Goal: Task Accomplishment & Management: Complete application form

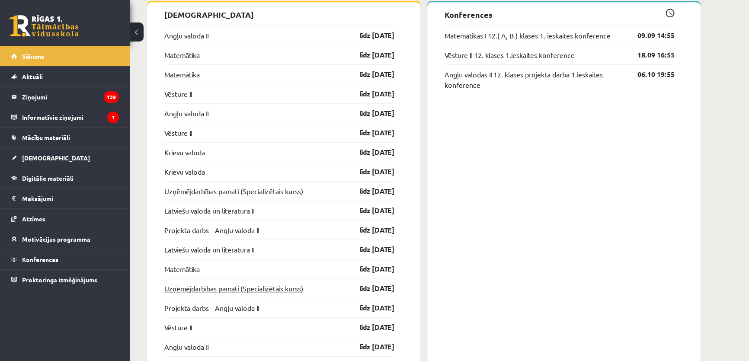
scroll to position [766, 0]
click at [253, 229] on link "Projekta darbs - Angļu valoda II" at bounding box center [211, 229] width 95 height 10
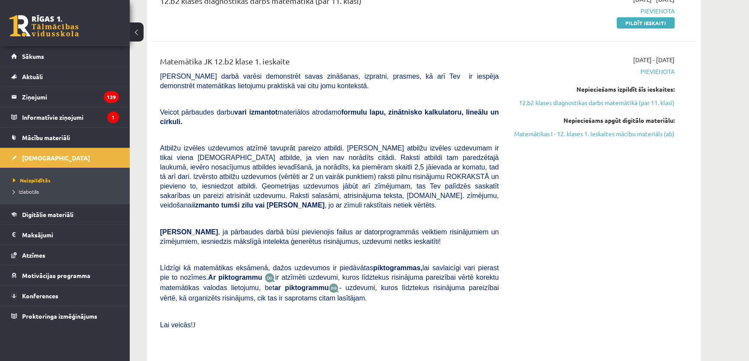
scroll to position [190, 0]
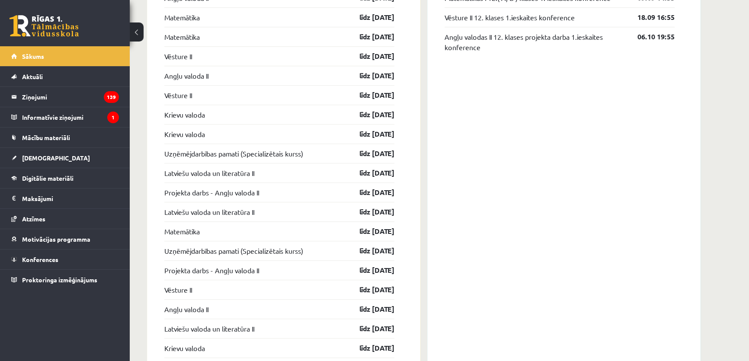
scroll to position [804, 0]
click at [217, 193] on link "Projekta darbs - Angļu valoda II" at bounding box center [211, 191] width 95 height 10
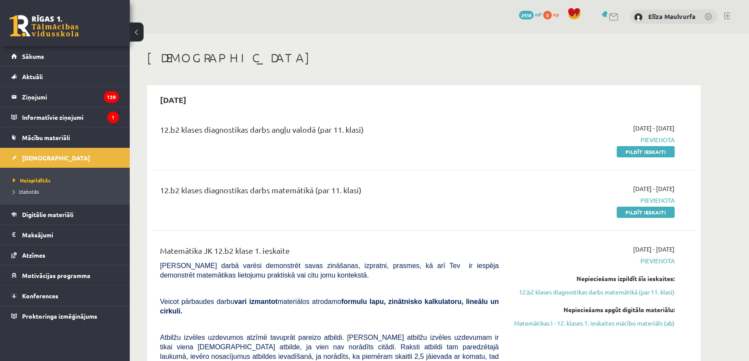
click at [645, 156] on div "12.b2 klases diagnostikas darbs angļu valodā (par 11. klasi) 2025-09-01 - 2025-…" at bounding box center [423, 140] width 545 height 50
click at [643, 154] on link "Pildīt ieskaiti" at bounding box center [646, 151] width 58 height 11
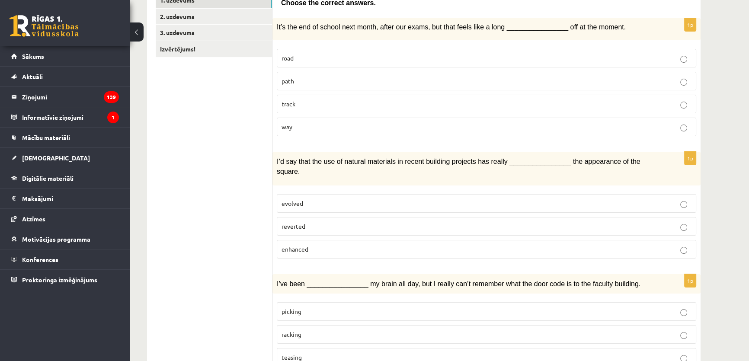
scroll to position [164, 0]
click at [299, 58] on p "road" at bounding box center [487, 56] width 410 height 9
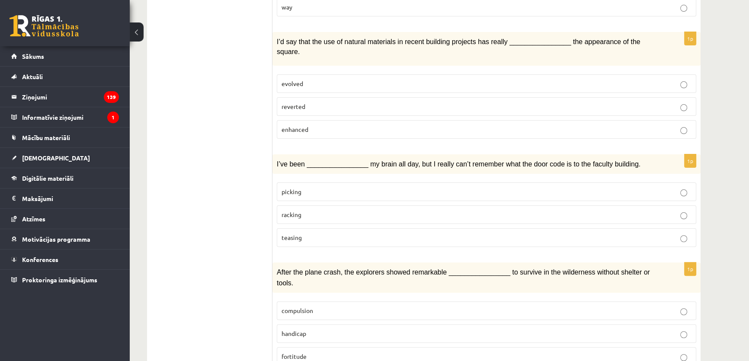
scroll to position [283, 0]
click at [307, 123] on label "enhanced" at bounding box center [487, 129] width 420 height 19
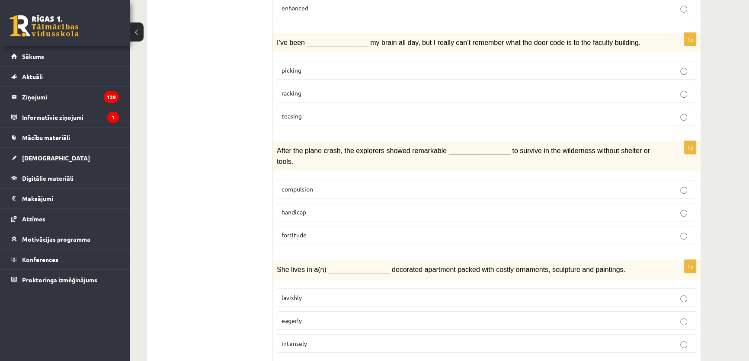
scroll to position [405, 0]
click at [290, 65] on p "picking" at bounding box center [487, 69] width 410 height 9
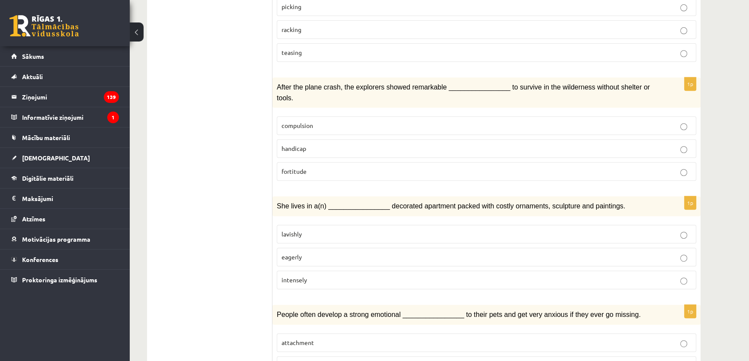
scroll to position [468, 0]
click at [311, 167] on p "fortitude" at bounding box center [487, 171] width 410 height 9
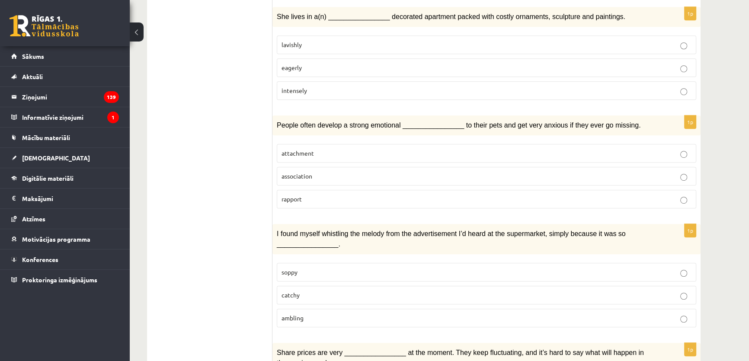
scroll to position [666, 0]
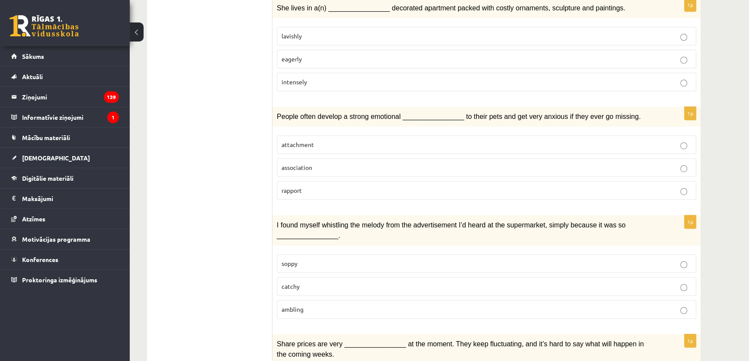
click at [316, 140] on p "attachment" at bounding box center [487, 144] width 410 height 9
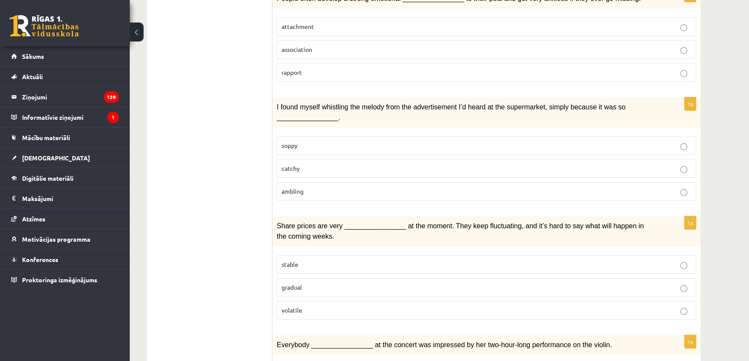
scroll to position [786, 0]
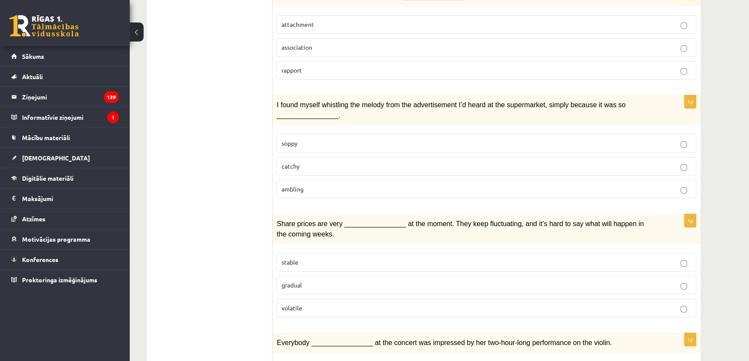
click at [296, 162] on p "catchy" at bounding box center [487, 166] width 410 height 9
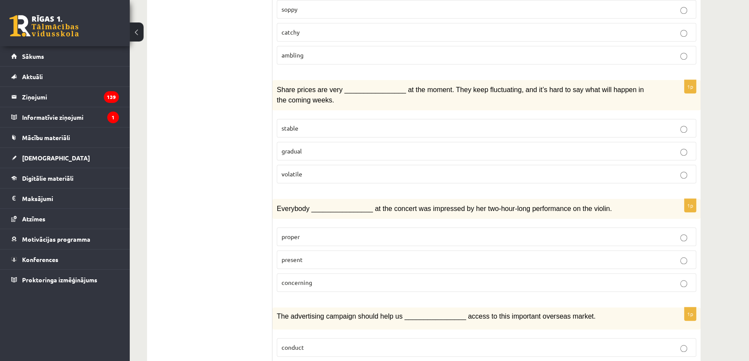
scroll to position [921, 0]
click at [297, 153] on fieldset "stable gradual volatile" at bounding box center [487, 149] width 420 height 71
click at [298, 170] on span "volatile" at bounding box center [292, 174] width 21 height 8
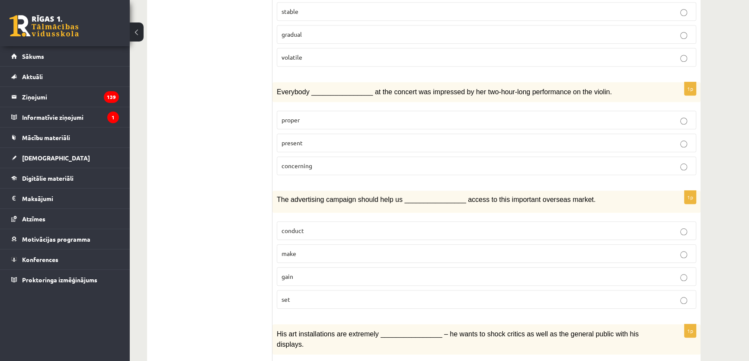
scroll to position [1038, 0]
click at [309, 138] on p "present" at bounding box center [487, 142] width 410 height 9
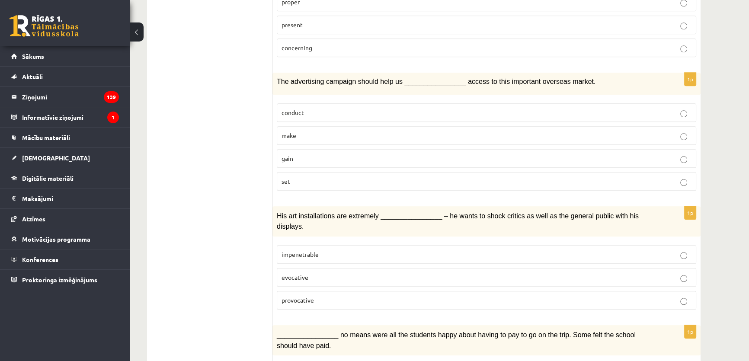
scroll to position [1157, 0]
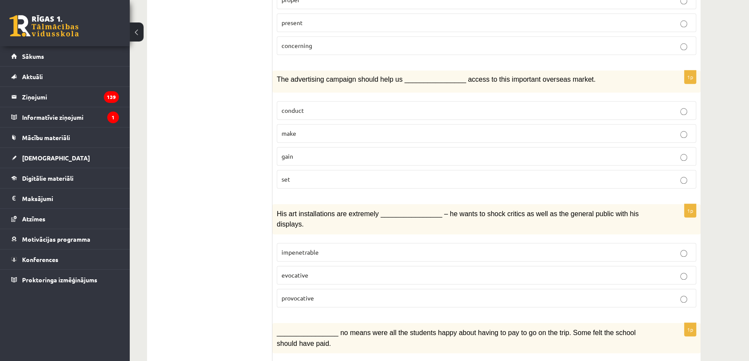
click at [313, 152] on p "gain" at bounding box center [487, 156] width 410 height 9
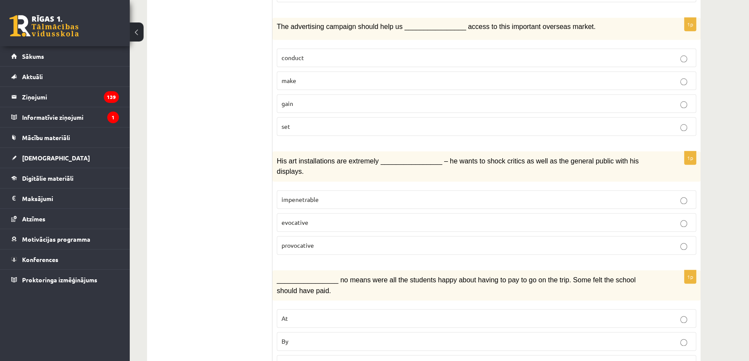
click at [310, 241] on span "provocative" at bounding box center [298, 245] width 32 height 8
click at [303, 337] on p "By" at bounding box center [487, 341] width 410 height 9
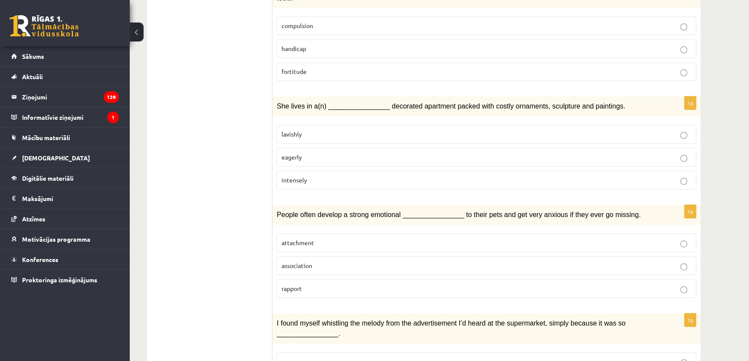
scroll to position [568, 0]
click at [355, 129] on p "lavishly" at bounding box center [487, 133] width 410 height 9
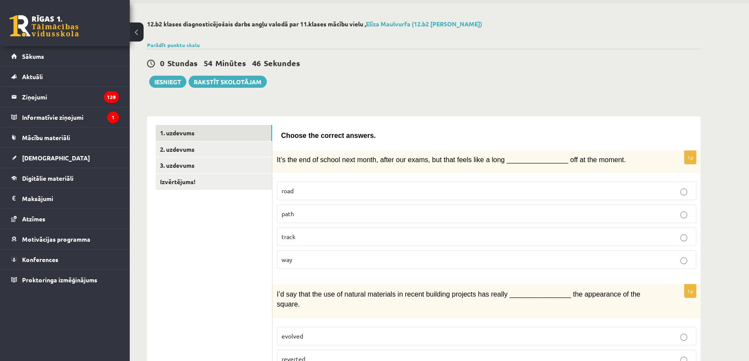
scroll to position [0, 0]
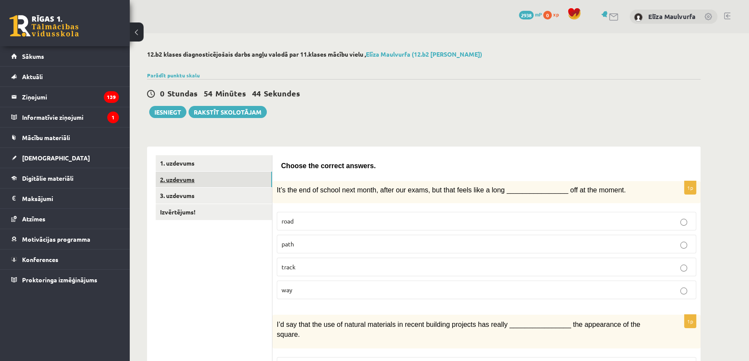
click at [203, 177] on link "2. uzdevums" at bounding box center [214, 180] width 116 height 16
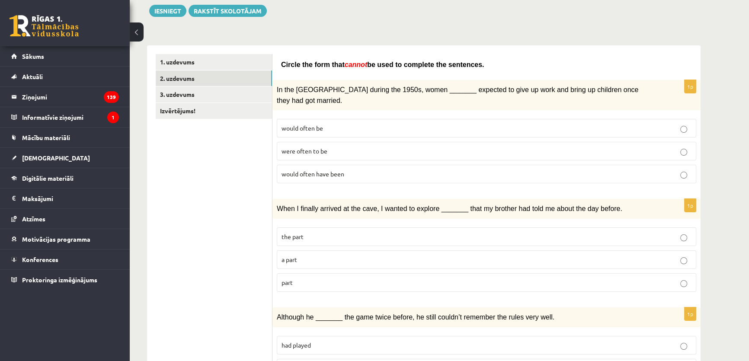
scroll to position [102, 0]
click at [360, 169] on p "would often have been" at bounding box center [487, 173] width 410 height 9
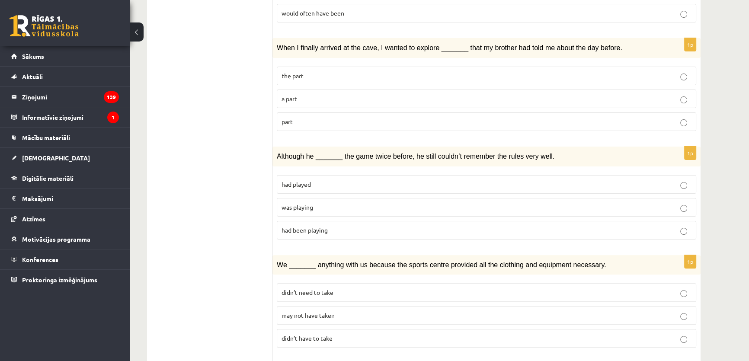
scroll to position [264, 0]
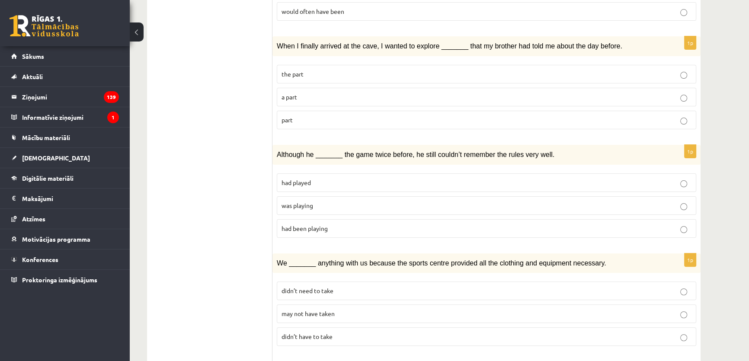
click at [316, 201] on p "was playing" at bounding box center [487, 205] width 410 height 9
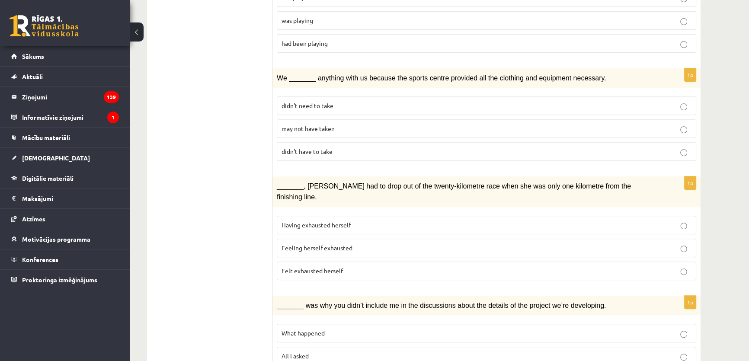
scroll to position [449, 0]
click at [328, 125] on span "may not have taken" at bounding box center [308, 129] width 53 height 8
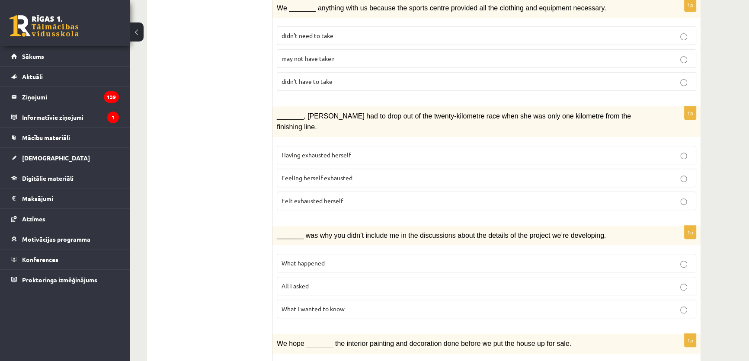
scroll to position [537, 0]
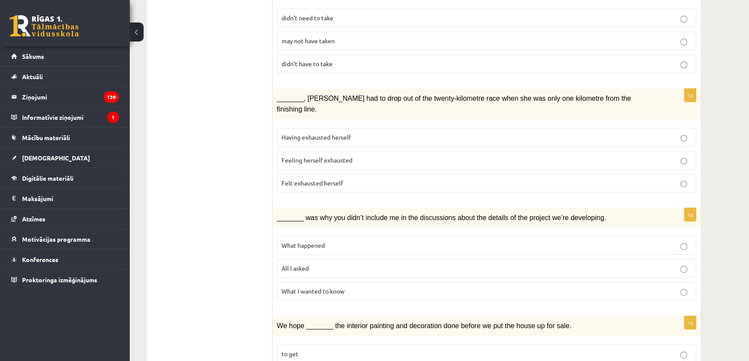
click at [324, 179] on span "Felt exhausted herself" at bounding box center [312, 183] width 61 height 8
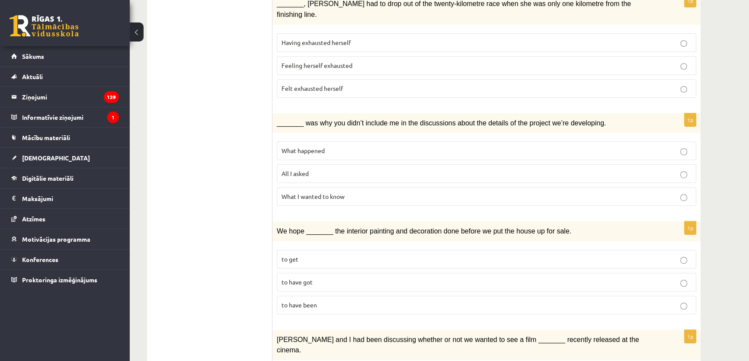
scroll to position [632, 0]
click at [320, 169] on p "All I asked" at bounding box center [487, 173] width 410 height 9
click at [326, 146] on p "What happened" at bounding box center [487, 150] width 410 height 9
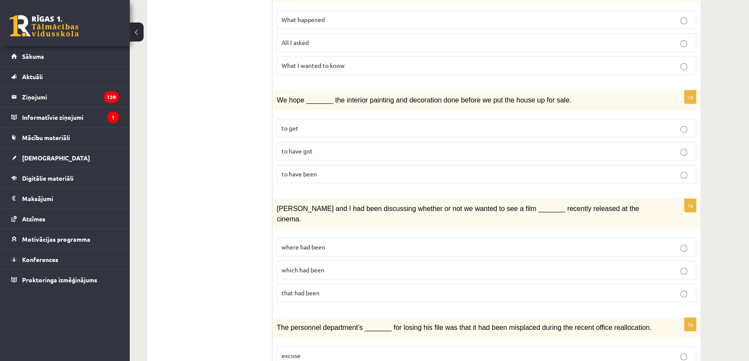
scroll to position [763, 0]
click at [317, 146] on p "to have got" at bounding box center [487, 150] width 410 height 9
click at [320, 169] on p "to have been" at bounding box center [487, 173] width 410 height 9
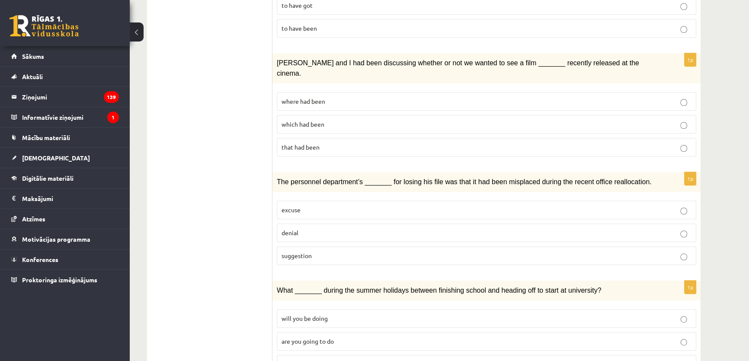
scroll to position [910, 0]
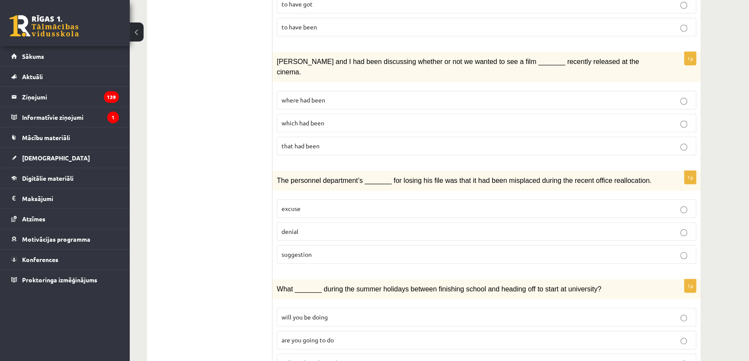
click at [332, 96] on p "where had been" at bounding box center [487, 100] width 410 height 9
click at [315, 227] on p "denial" at bounding box center [487, 231] width 410 height 9
click at [369, 359] on p "will you have been doing" at bounding box center [487, 363] width 410 height 9
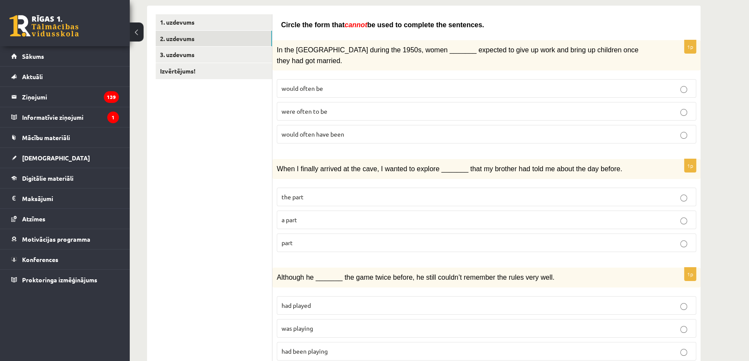
scroll to position [140, 0]
click at [327, 236] on label "part" at bounding box center [487, 243] width 420 height 19
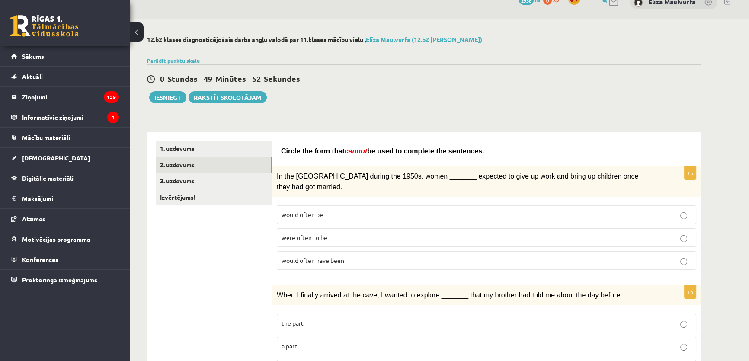
scroll to position [14, 0]
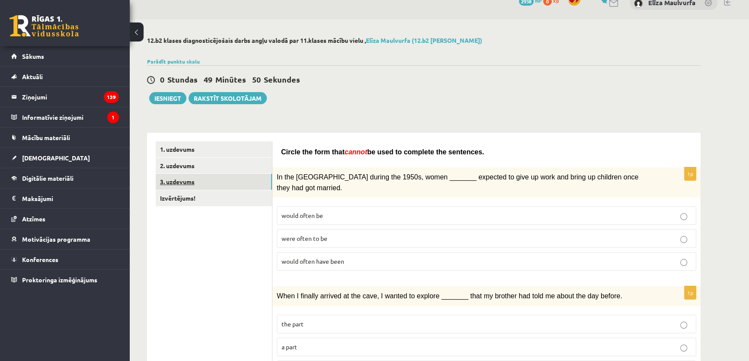
click at [183, 179] on link "3. uzdevums" at bounding box center [214, 182] width 116 height 16
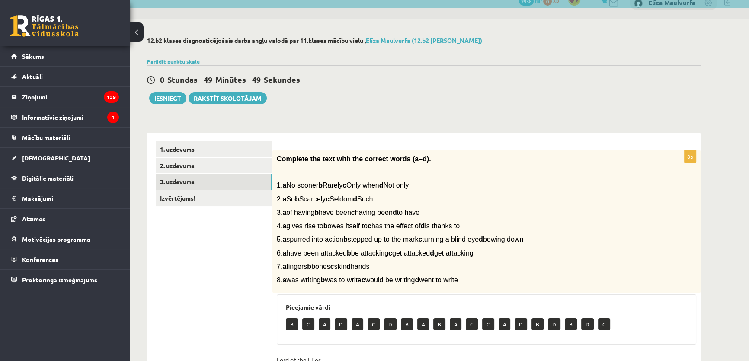
click at [469, 162] on p "Complete the text with the correct words (a–d)." at bounding box center [465, 158] width 376 height 9
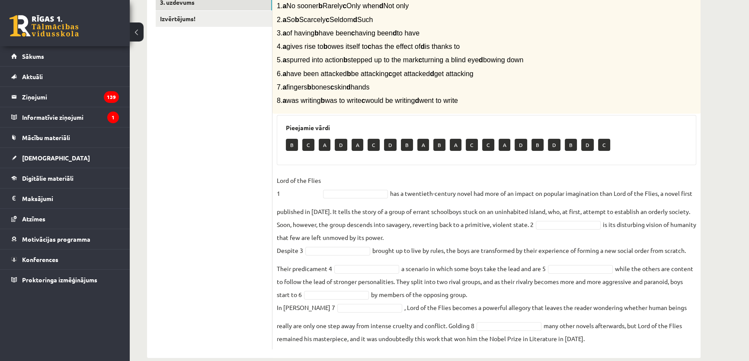
scroll to position [207, 0]
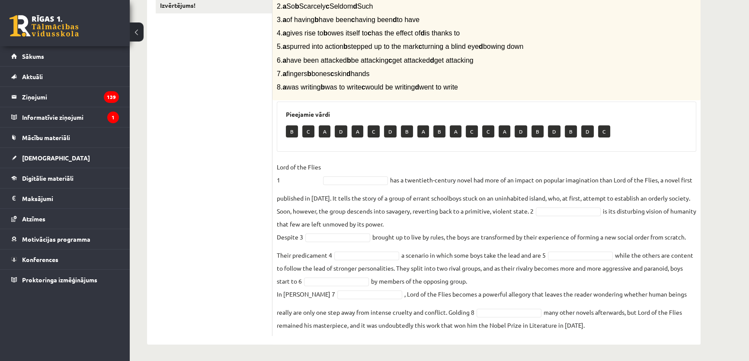
click at [321, 180] on span at bounding box center [355, 180] width 69 height 8
click at [311, 183] on p "Lord of the Flies 1" at bounding box center [299, 173] width 44 height 26
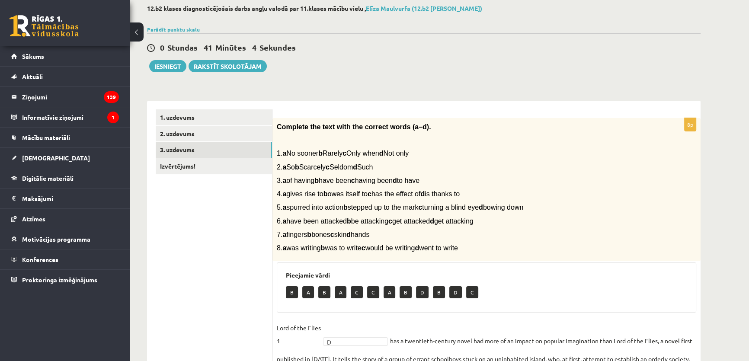
scroll to position [0, 0]
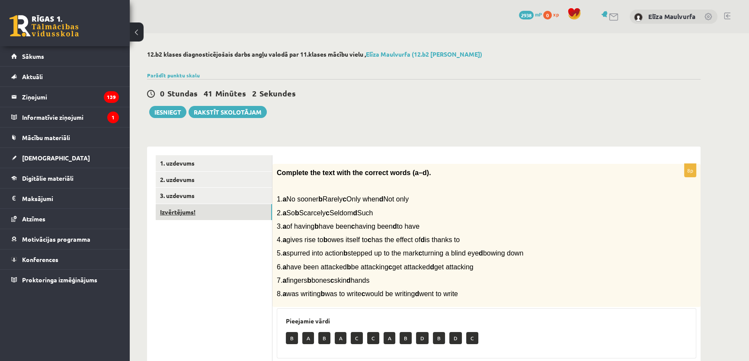
click at [181, 212] on link "Izvērtējums!" at bounding box center [214, 212] width 116 height 16
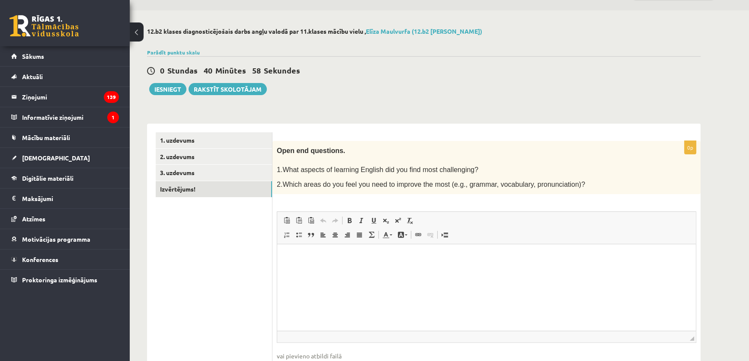
scroll to position [23, 0]
click at [297, 259] on p "Bagātinātā teksta redaktors, wiswyg-editor-user-answer-47024951105220" at bounding box center [486, 257] width 401 height 9
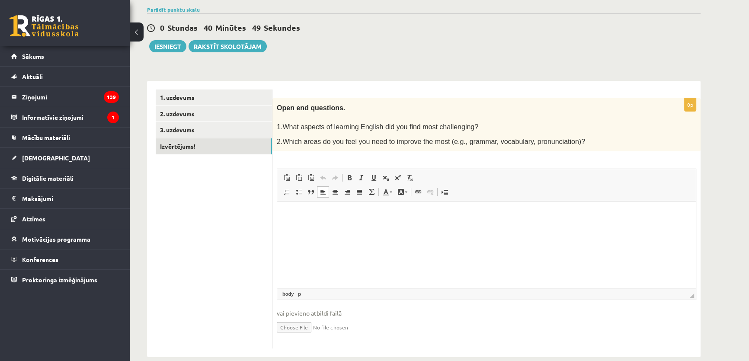
scroll to position [77, 0]
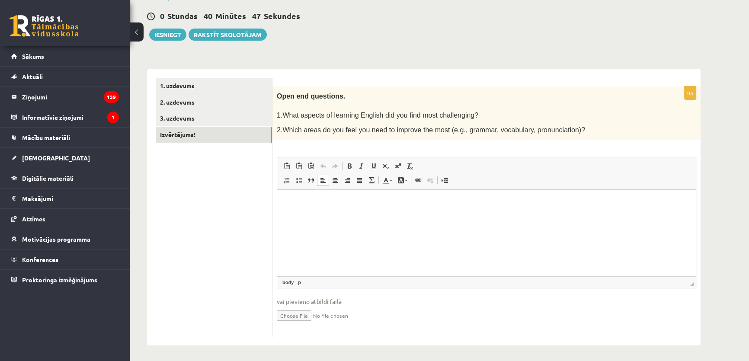
click at [631, 106] on p at bounding box center [465, 106] width 376 height 9
click at [328, 197] on html at bounding box center [486, 203] width 419 height 26
click at [320, 213] on p "**" at bounding box center [486, 217] width 401 height 9
click at [347, 216] on p "**********" at bounding box center [486, 217] width 401 height 9
drag, startPoint x: 351, startPoint y: 218, endPoint x: 312, endPoint y: 218, distance: 38.9
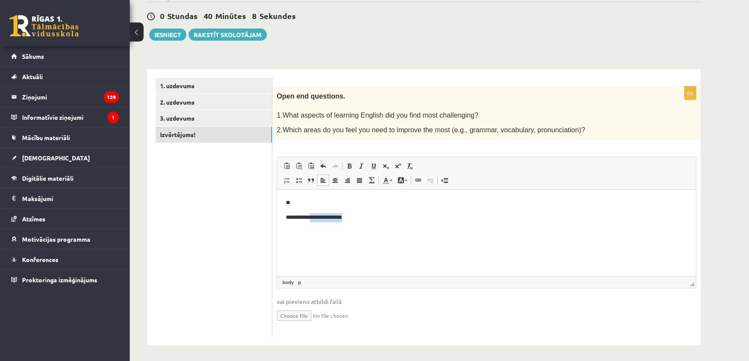
click at [312, 218] on p "**********" at bounding box center [486, 217] width 401 height 9
click at [319, 216] on p "**********" at bounding box center [486, 217] width 401 height 9
drag, startPoint x: 319, startPoint y: 216, endPoint x: 277, endPoint y: 196, distance: 46.6
click at [277, 196] on html "**********" at bounding box center [486, 217] width 419 height 55
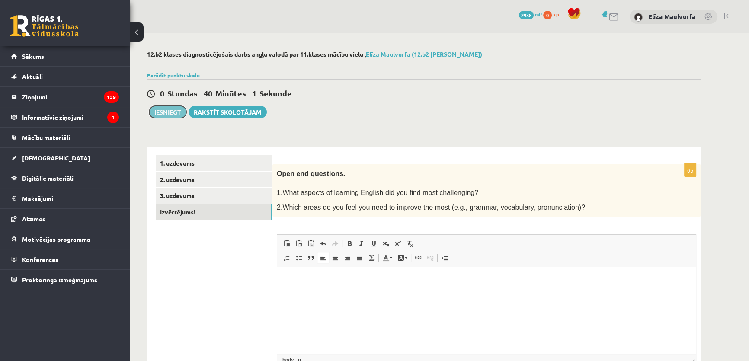
click at [179, 113] on button "Iesniegt" at bounding box center [167, 112] width 37 height 12
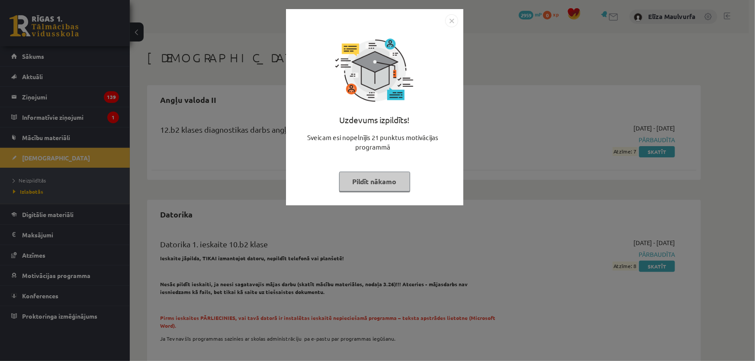
click at [391, 183] on button "Pildīt nākamo" at bounding box center [374, 182] width 71 height 20
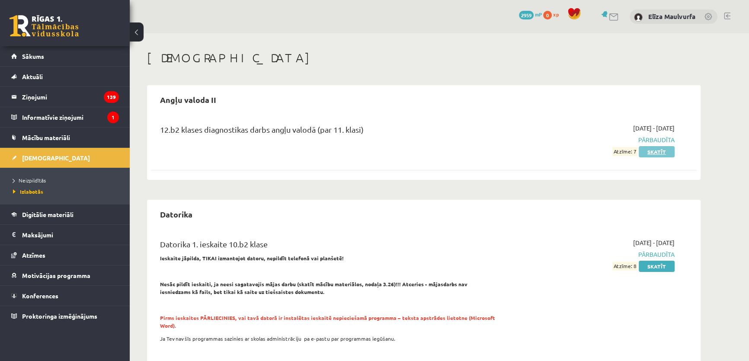
click at [661, 151] on link "Skatīt" at bounding box center [657, 151] width 36 height 11
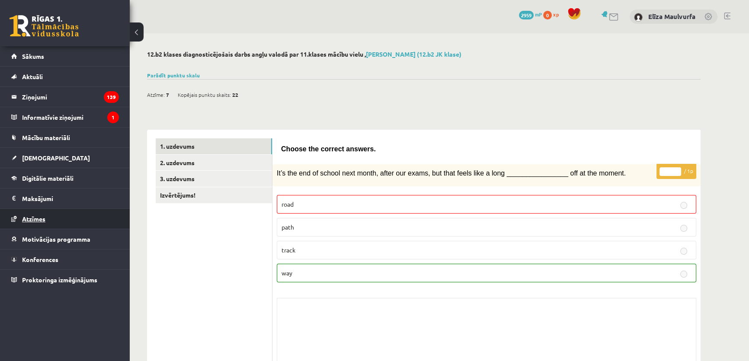
click at [39, 214] on link "Atzīmes" at bounding box center [65, 219] width 108 height 20
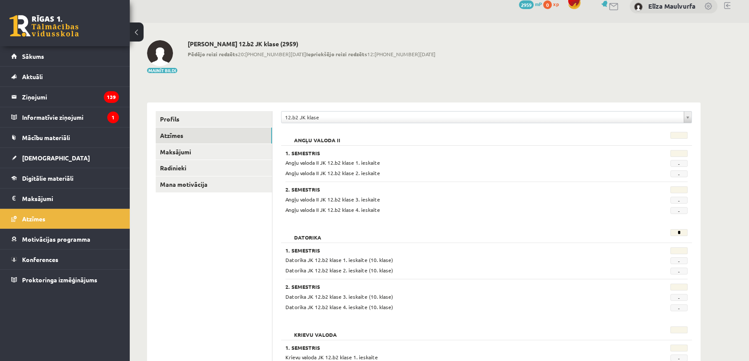
scroll to position [11, 0]
click at [46, 54] on link "Sākums" at bounding box center [65, 56] width 108 height 20
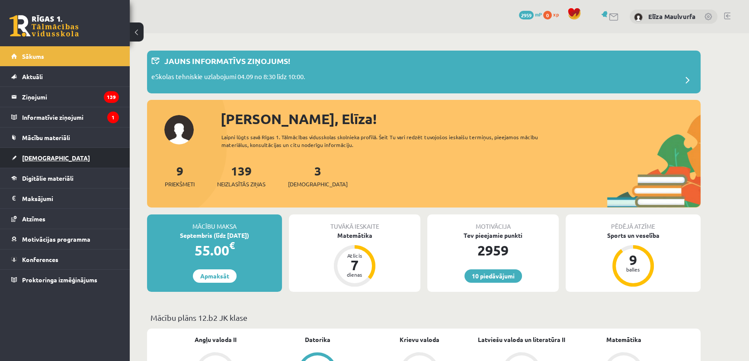
click at [69, 154] on link "[DEMOGRAPHIC_DATA]" at bounding box center [65, 158] width 108 height 20
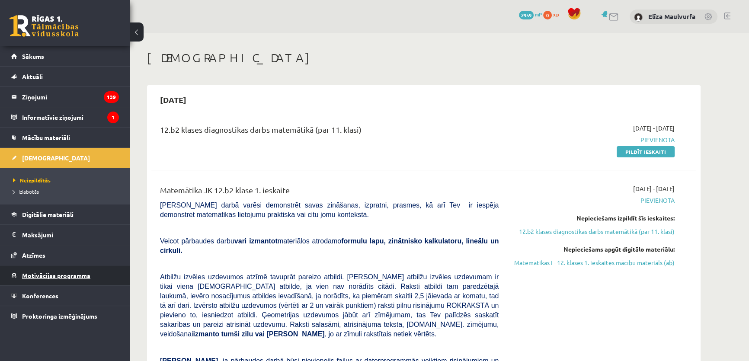
click at [55, 267] on link "Motivācijas programma" at bounding box center [65, 276] width 108 height 20
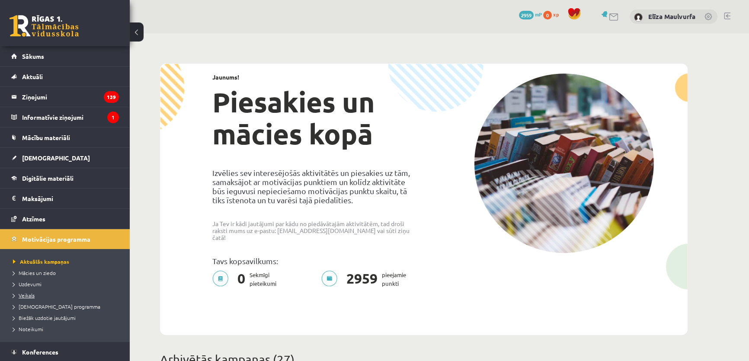
click at [32, 295] on span "Veikals" at bounding box center [24, 295] width 22 height 7
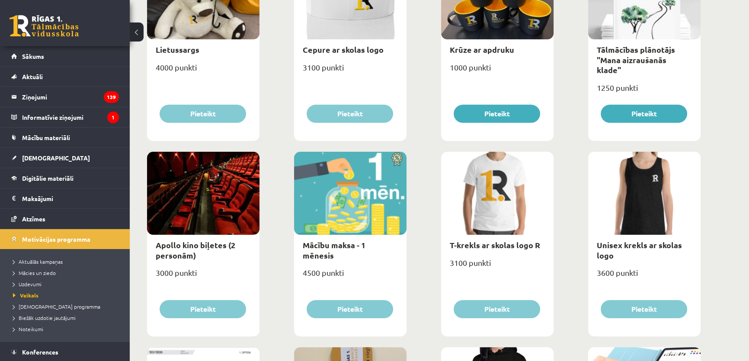
scroll to position [189, 0]
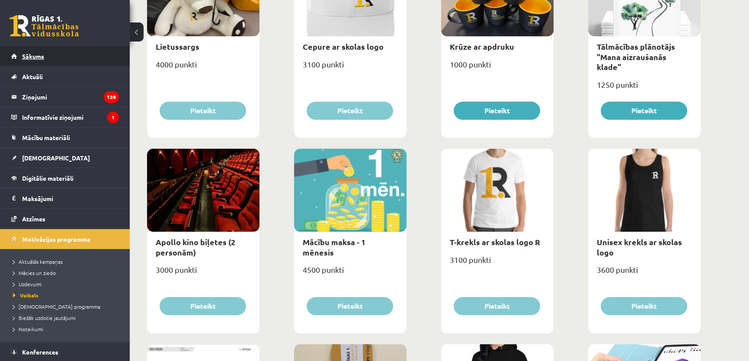
click at [66, 49] on link "Sākums" at bounding box center [65, 56] width 108 height 20
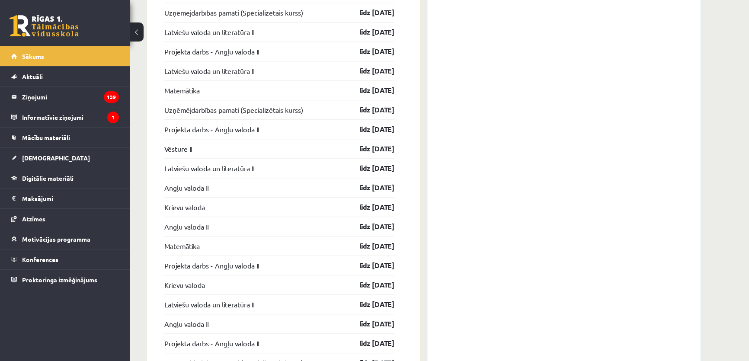
scroll to position [925, 0]
click at [69, 120] on legend "Informatīvie ziņojumi 1" at bounding box center [70, 117] width 97 height 20
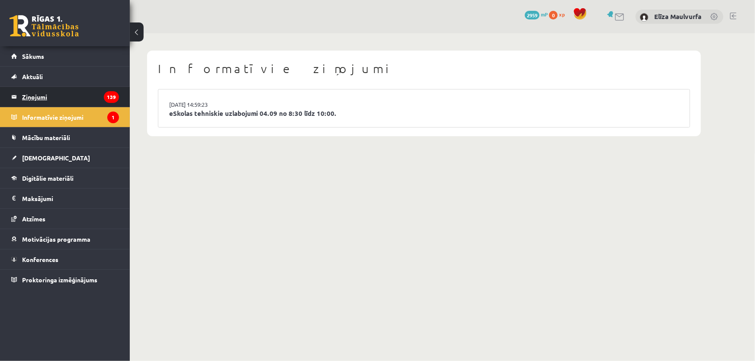
click at [61, 100] on legend "Ziņojumi 139" at bounding box center [70, 97] width 97 height 20
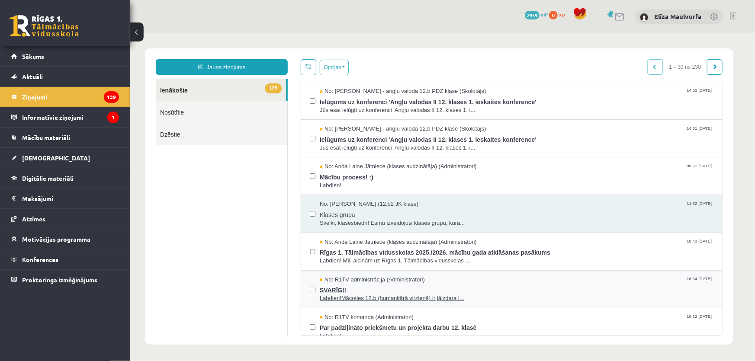
click at [411, 283] on span "SVARĪGI!" at bounding box center [516, 288] width 394 height 11
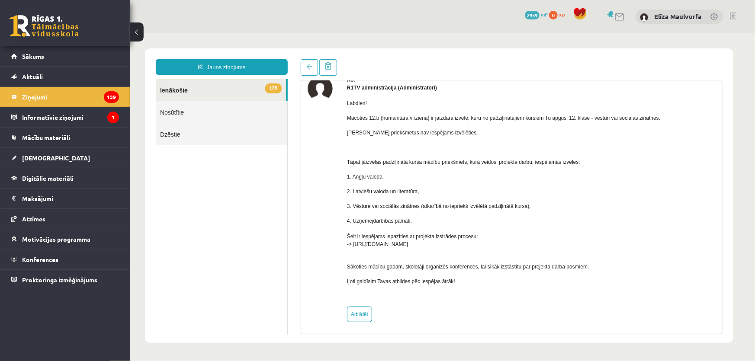
scroll to position [45, 0]
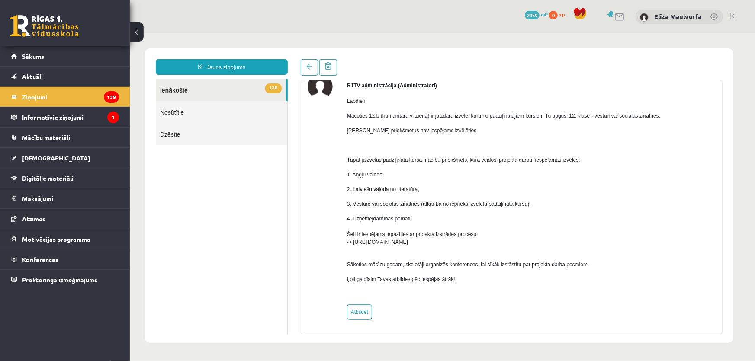
drag, startPoint x: 351, startPoint y: 241, endPoint x: 498, endPoint y: 244, distance: 147.1
click at [498, 244] on p "4. Uzņēmējdarbības pamati. Šeit ir iespējams iepazīties ar projekta izstrādes p…" at bounding box center [502, 230] width 313 height 31
click at [219, 257] on ul "138 Ienākošie Nosūtītie Dzēstie" at bounding box center [221, 207] width 132 height 256
click at [61, 141] on link "Mācību materiāli" at bounding box center [65, 138] width 108 height 20
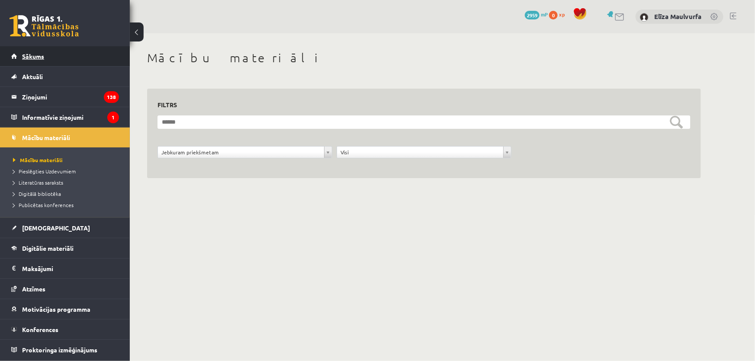
click at [51, 57] on link "Sākums" at bounding box center [65, 56] width 108 height 20
